Goal: Task Accomplishment & Management: Manage account settings

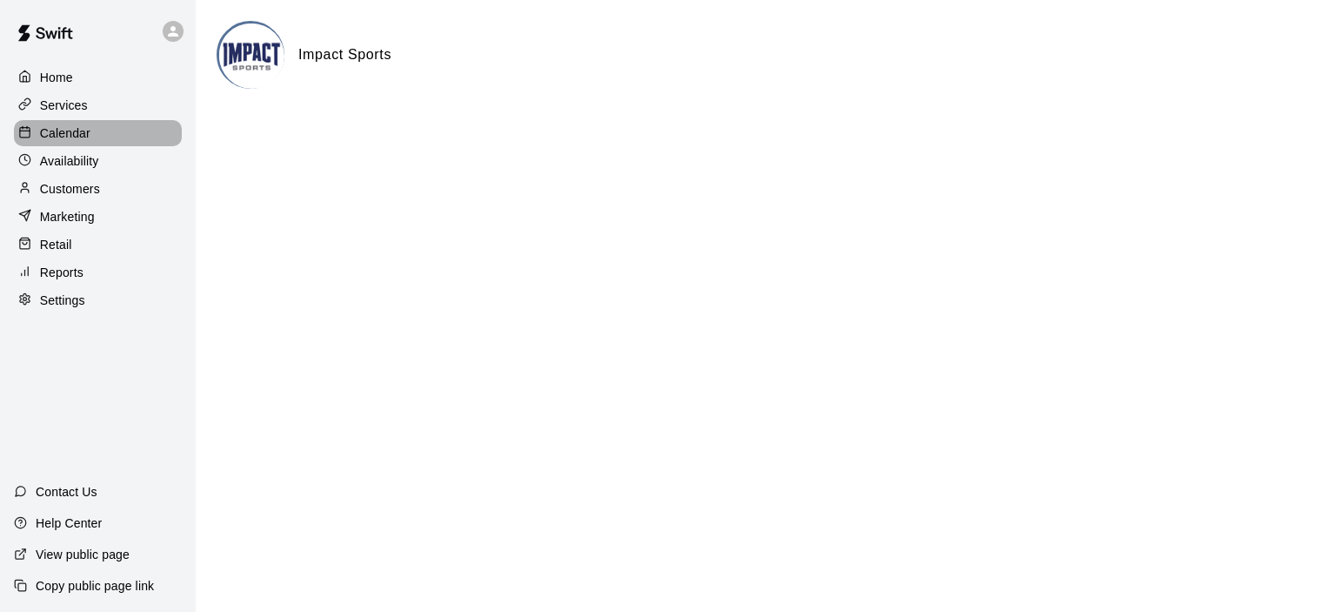
click at [75, 131] on p "Calendar" at bounding box center [65, 132] width 50 height 17
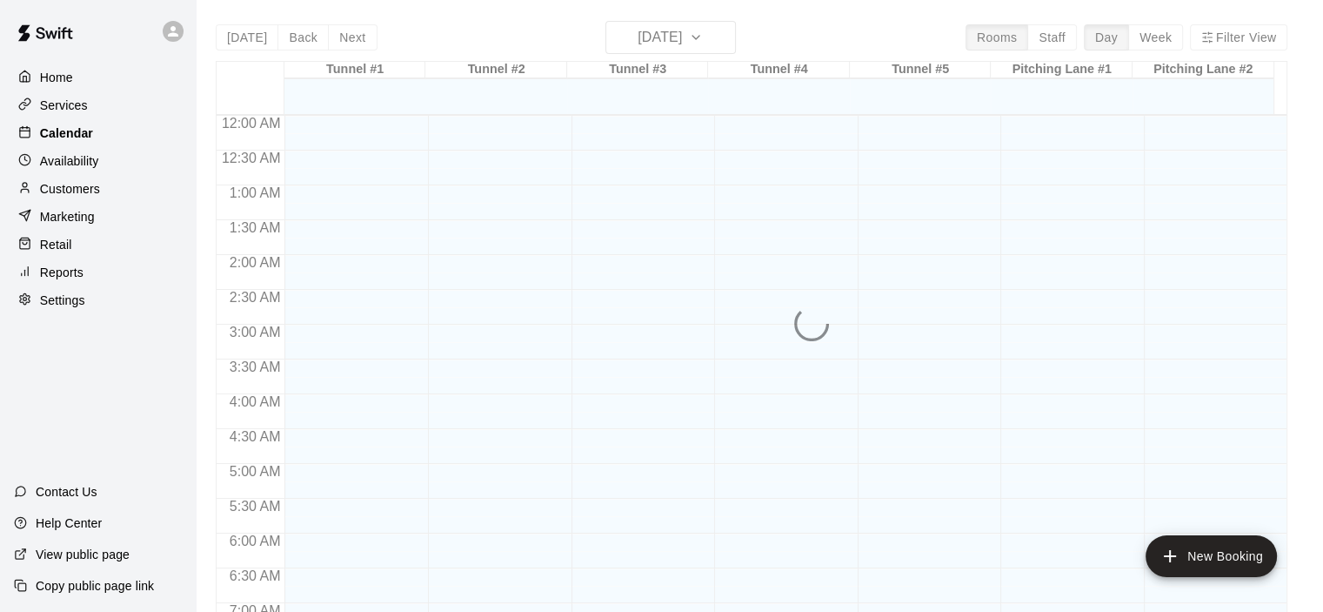
scroll to position [1101, 0]
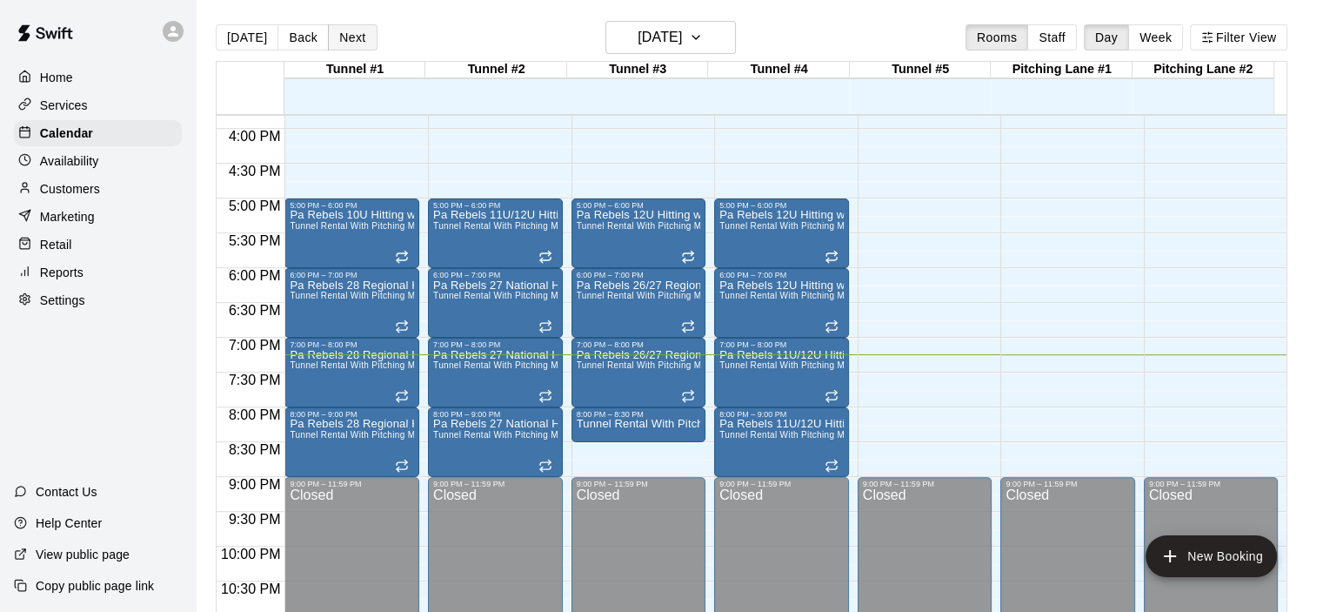
click at [351, 37] on button "Next" at bounding box center [352, 37] width 49 height 26
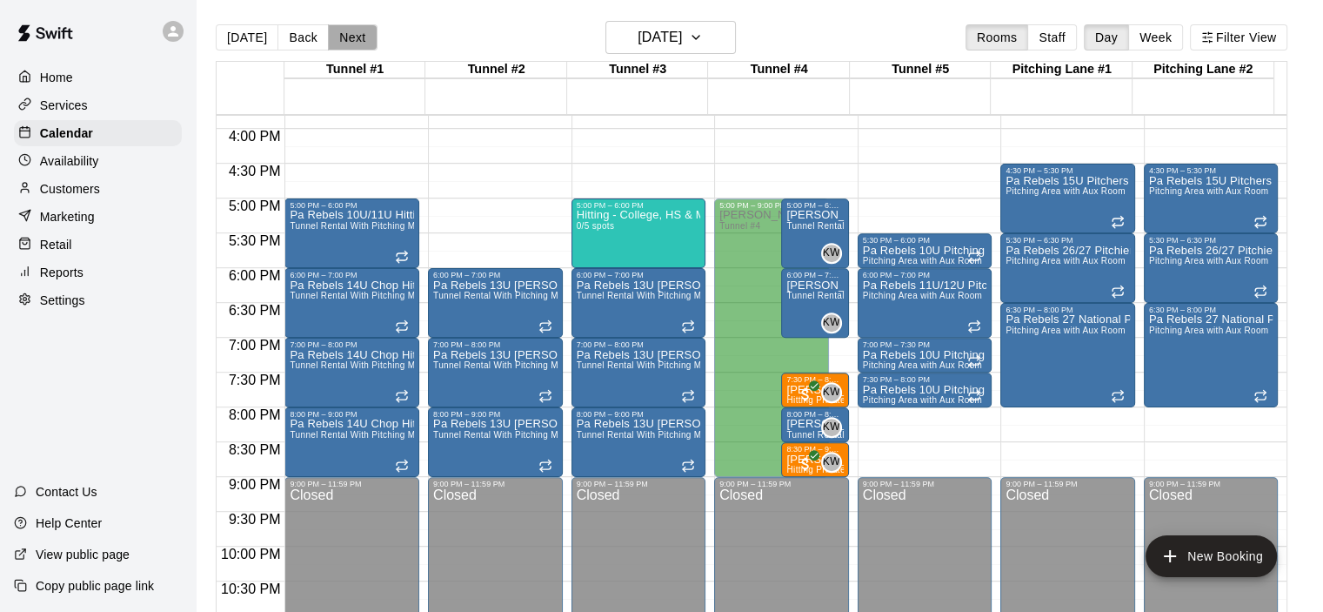
click at [345, 33] on button "Next" at bounding box center [352, 37] width 49 height 26
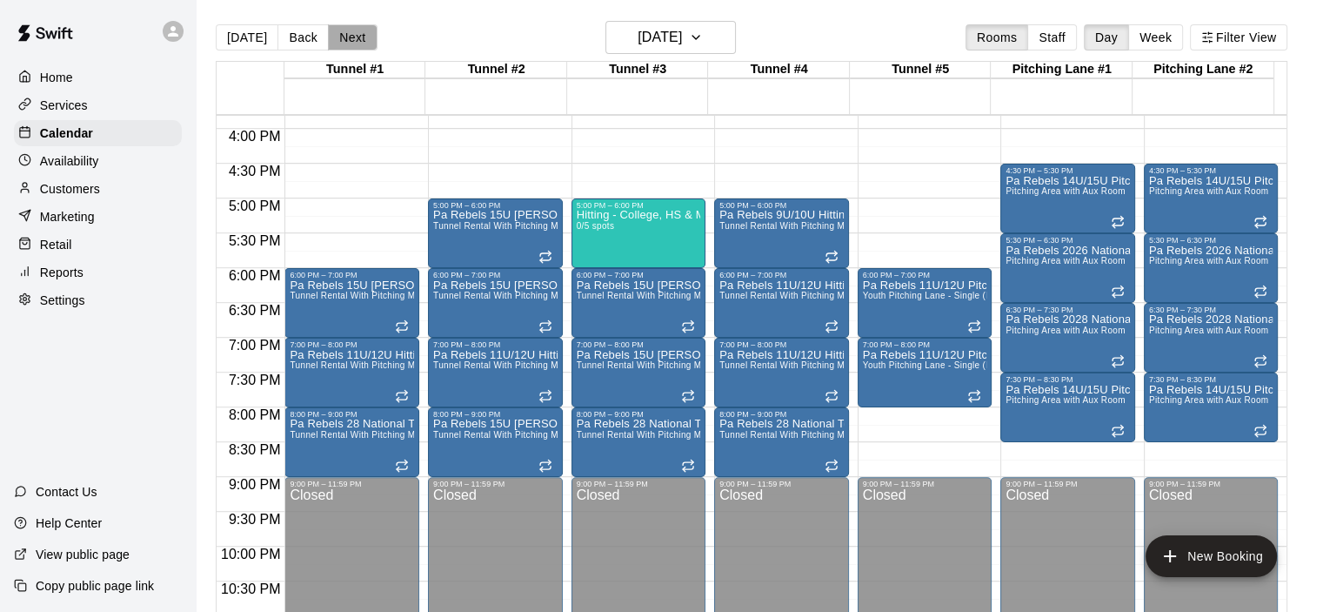
click at [351, 33] on button "Next" at bounding box center [352, 37] width 49 height 26
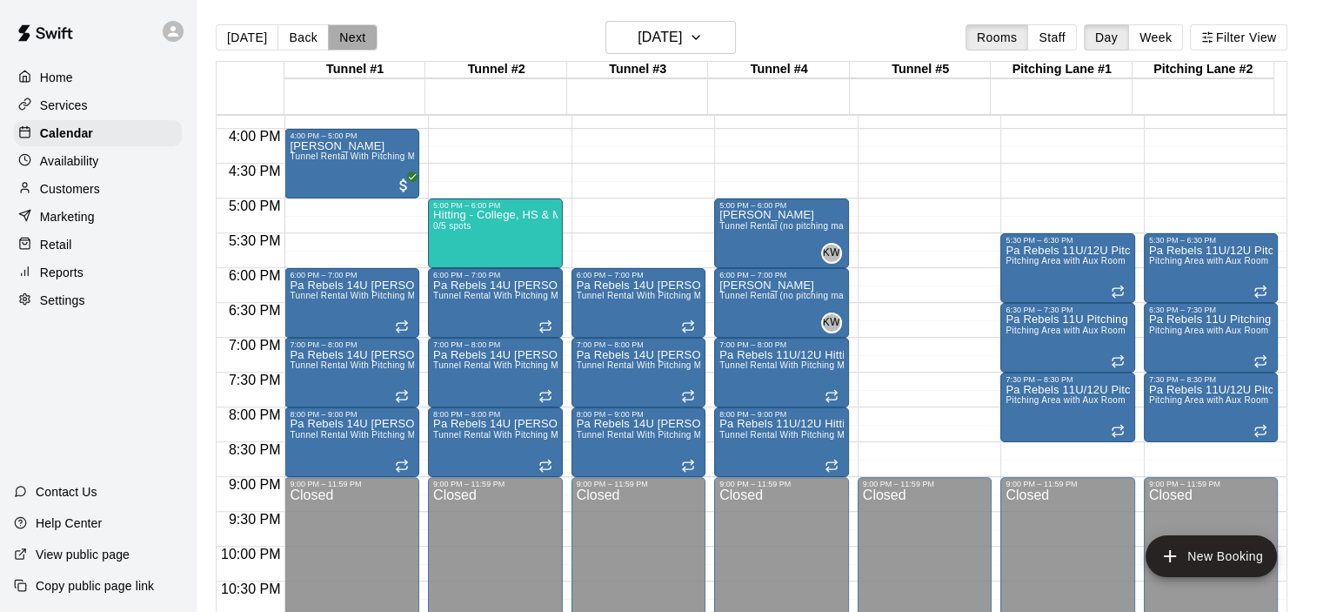
click at [341, 35] on button "Next" at bounding box center [352, 37] width 49 height 26
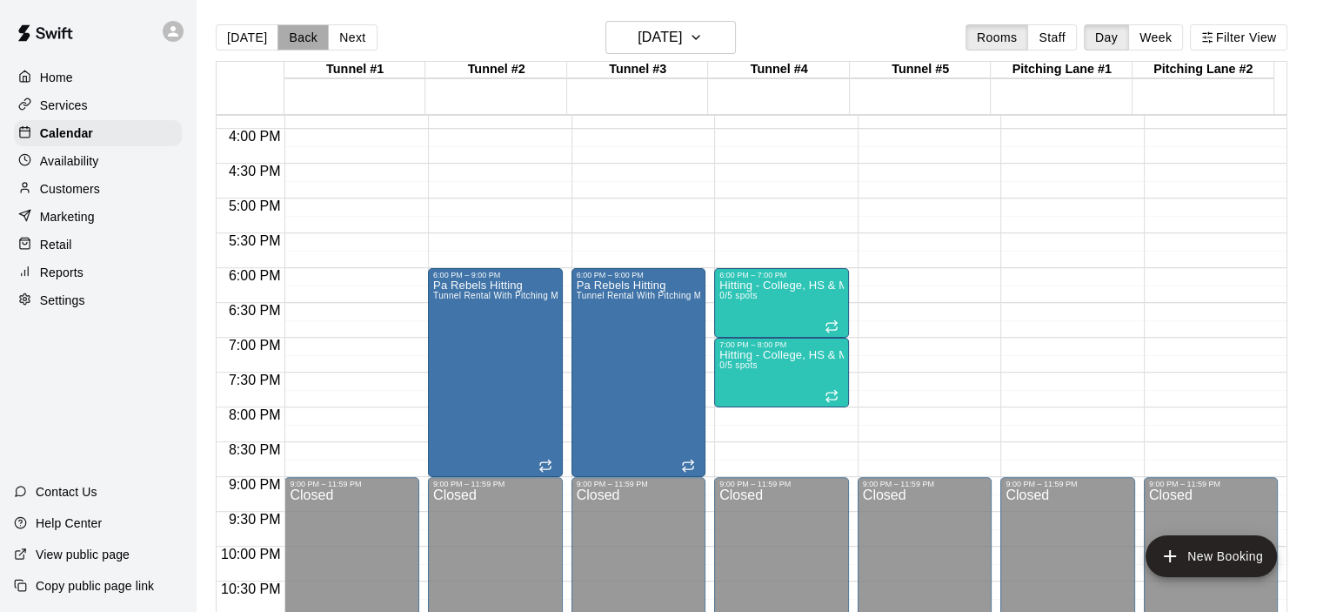
click at [305, 36] on button "Back" at bounding box center [303, 37] width 51 height 26
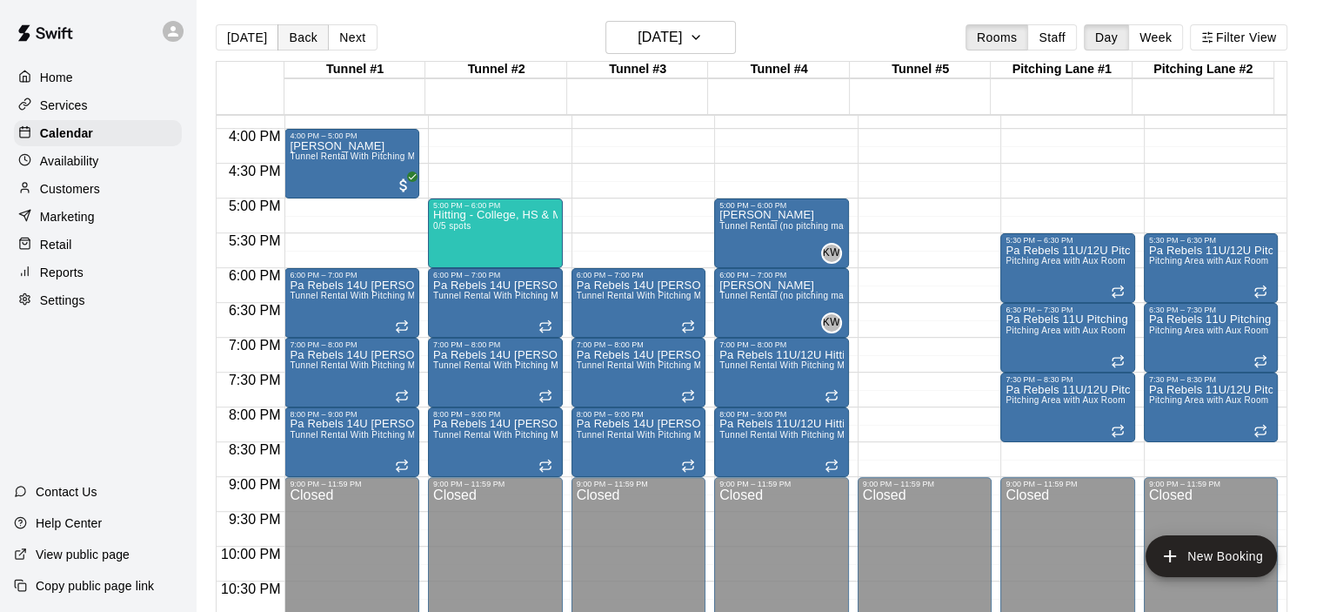
click at [305, 36] on button "Back" at bounding box center [303, 37] width 51 height 26
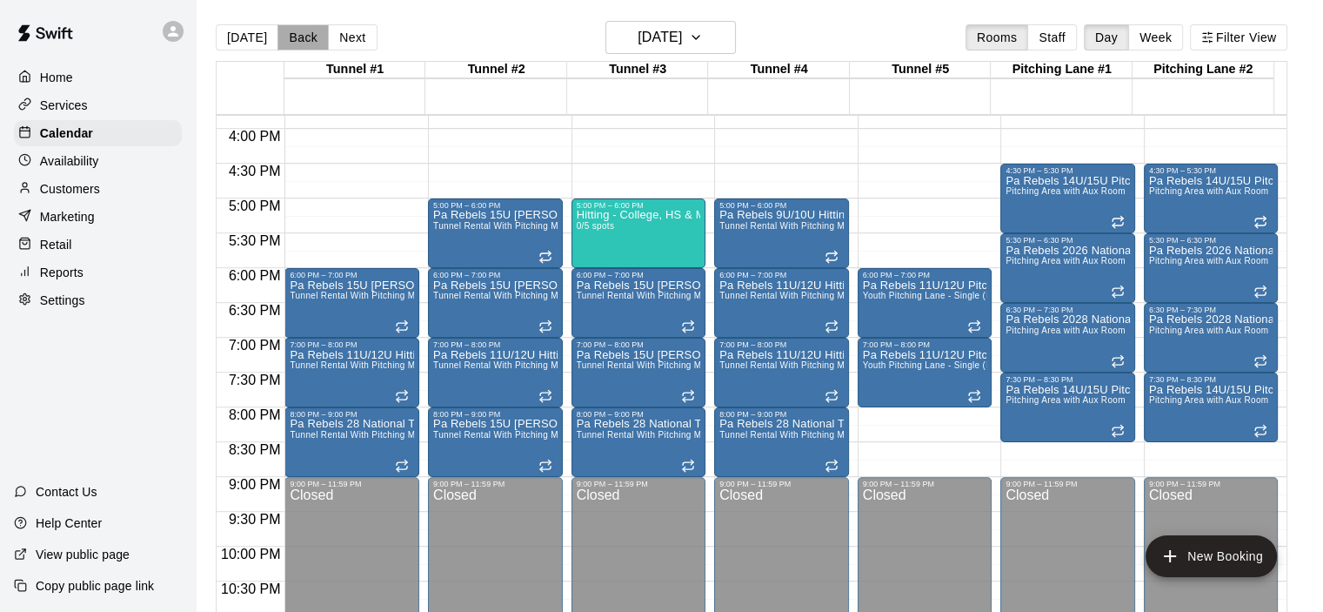
click at [305, 46] on button "Back" at bounding box center [303, 37] width 51 height 26
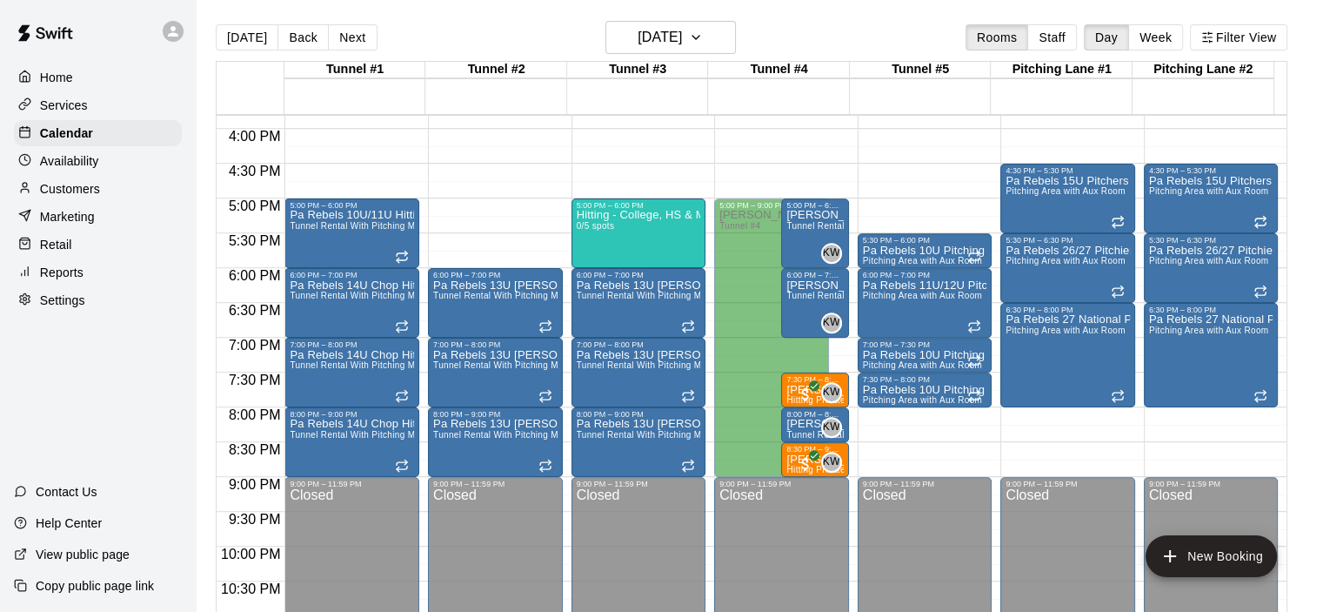
click at [230, 65] on div at bounding box center [251, 88] width 68 height 52
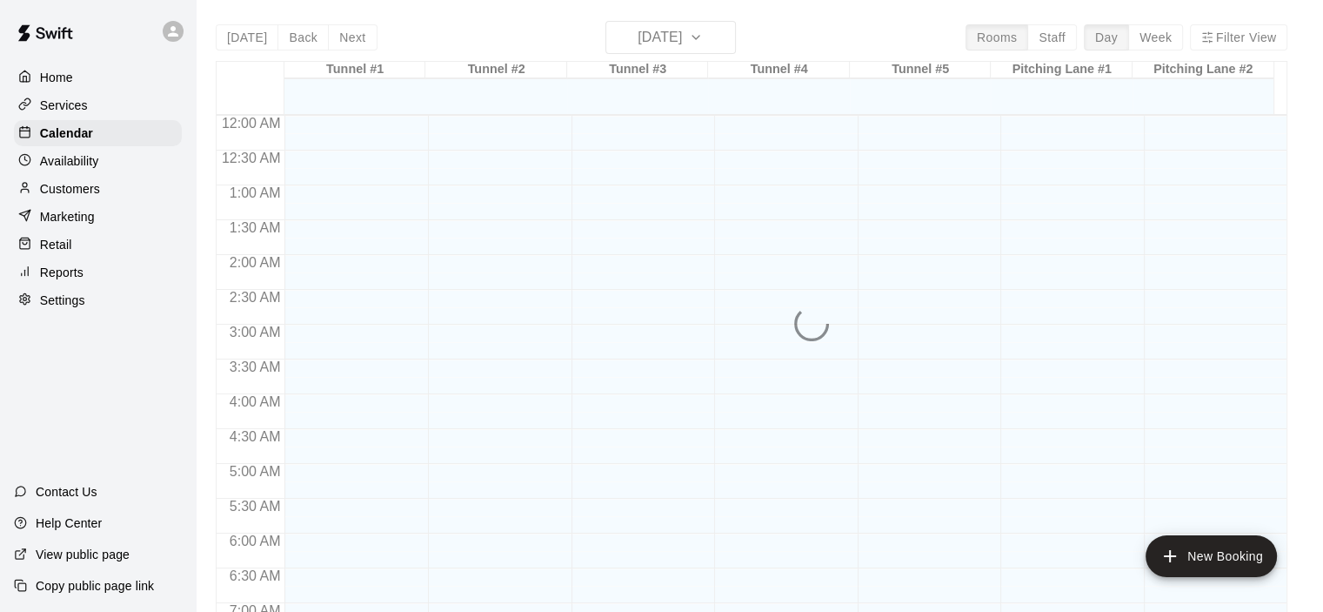
scroll to position [1101, 0]
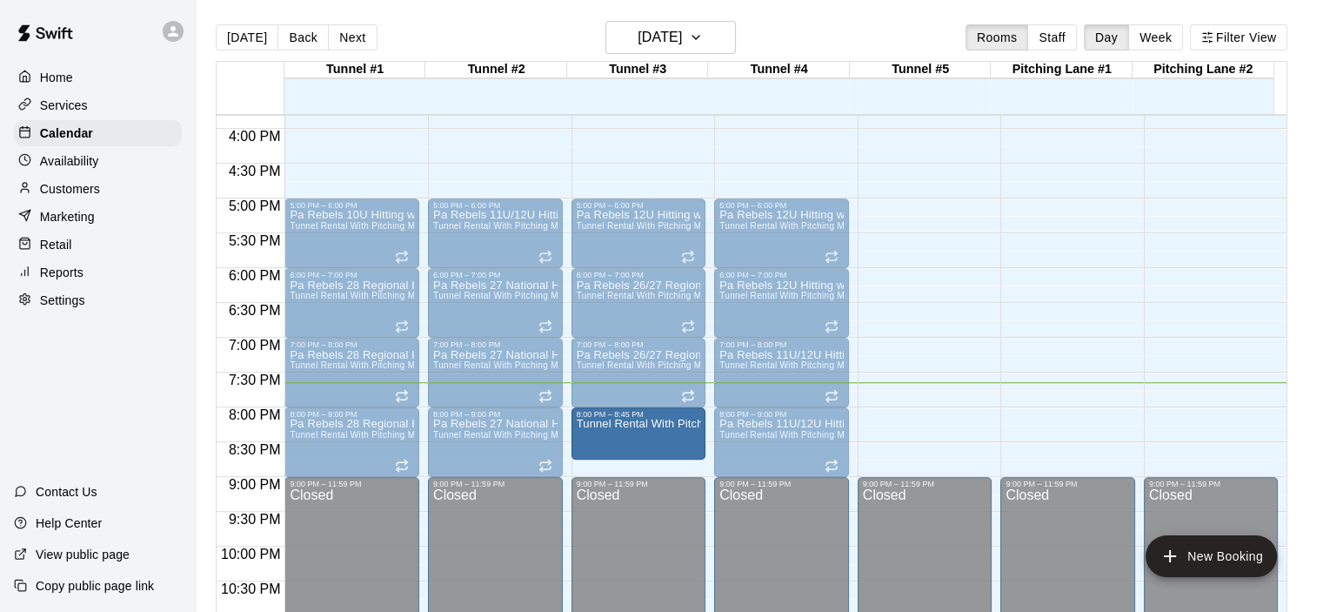
drag, startPoint x: 639, startPoint y: 436, endPoint x: 640, endPoint y: 462, distance: 26.2
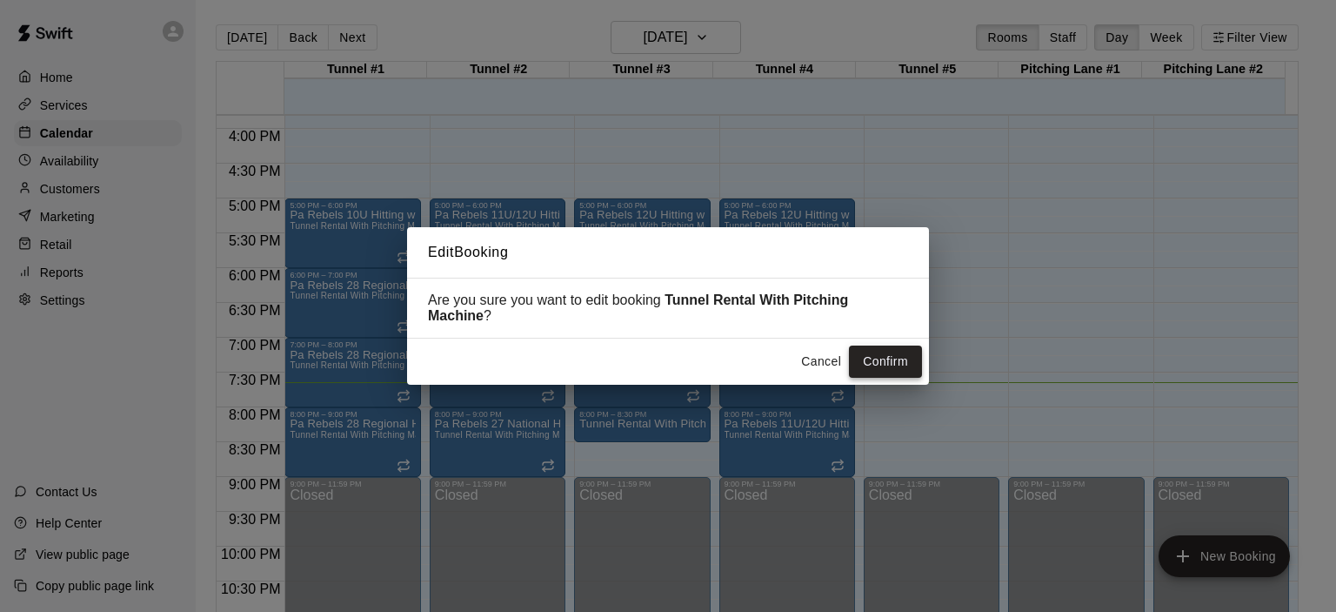
click at [880, 370] on button "Confirm" at bounding box center [885, 361] width 73 height 32
